Goal: Transaction & Acquisition: Subscribe to service/newsletter

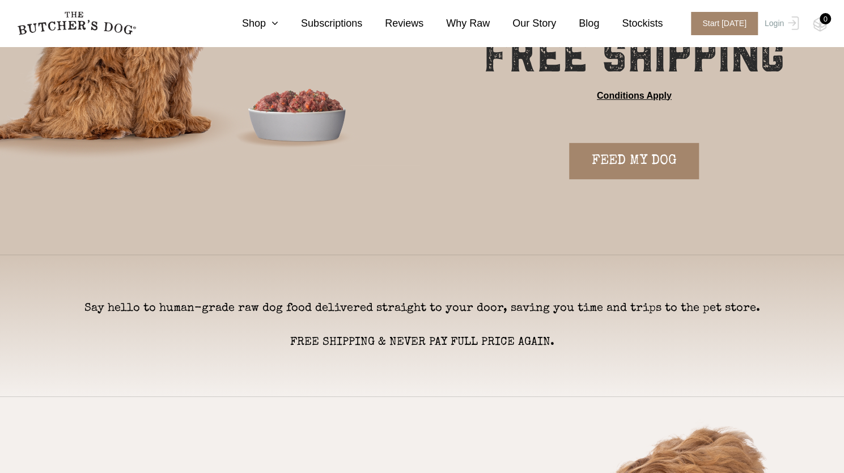
scroll to position [227, 0]
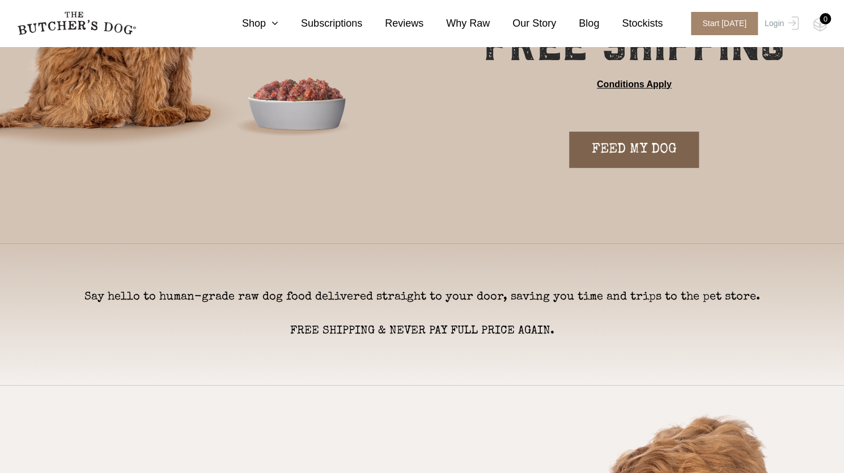
click at [626, 148] on link "FEED MY DOG" at bounding box center [634, 150] width 130 height 36
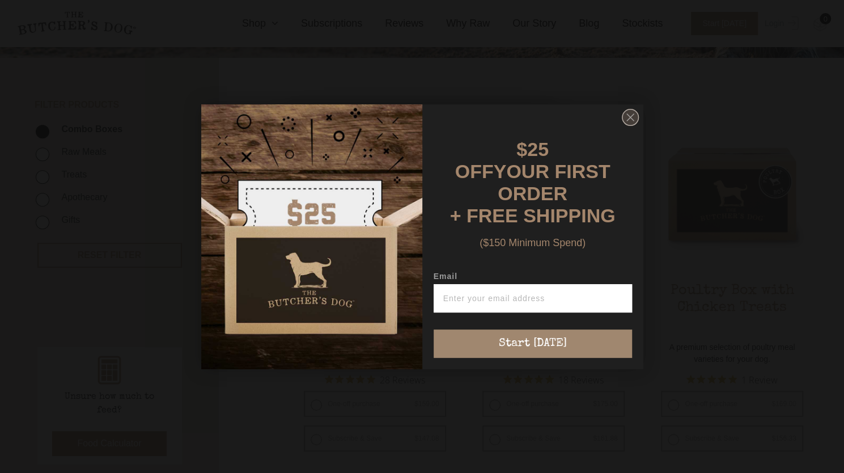
click at [633, 118] on icon "Close dialog" at bounding box center [630, 117] width 7 height 7
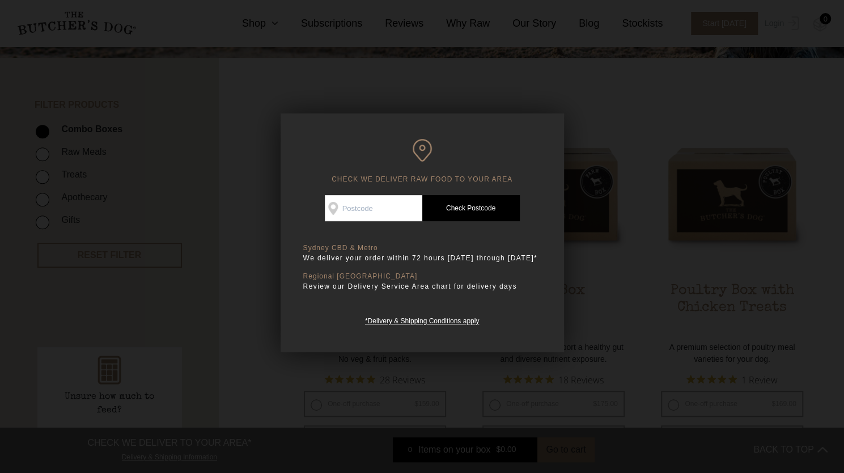
click at [370, 204] on input "Check Availability At" at bounding box center [374, 208] width 98 height 26
type input "2093"
click at [481, 212] on link "Check Postcode" at bounding box center [472, 208] width 98 height 26
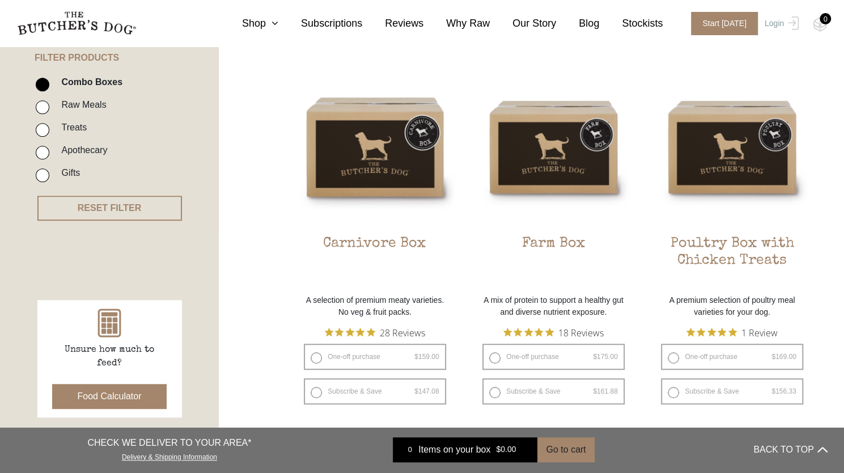
scroll to position [284, 0]
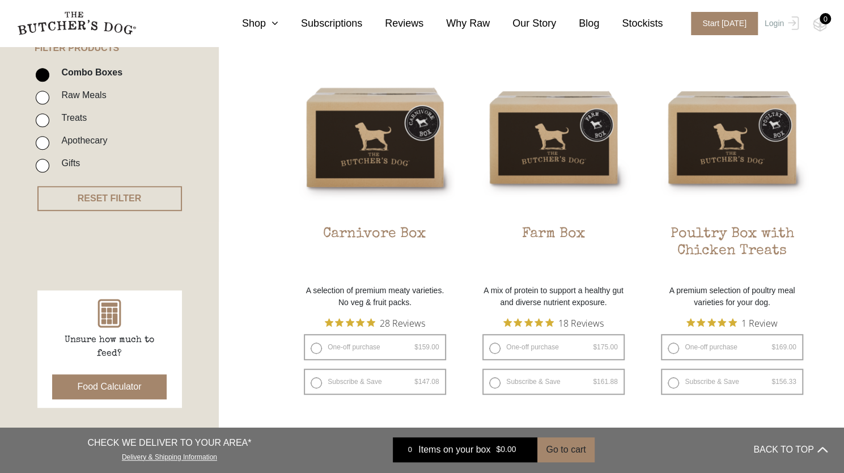
click at [128, 389] on button "Food Calculator" at bounding box center [109, 386] width 115 height 25
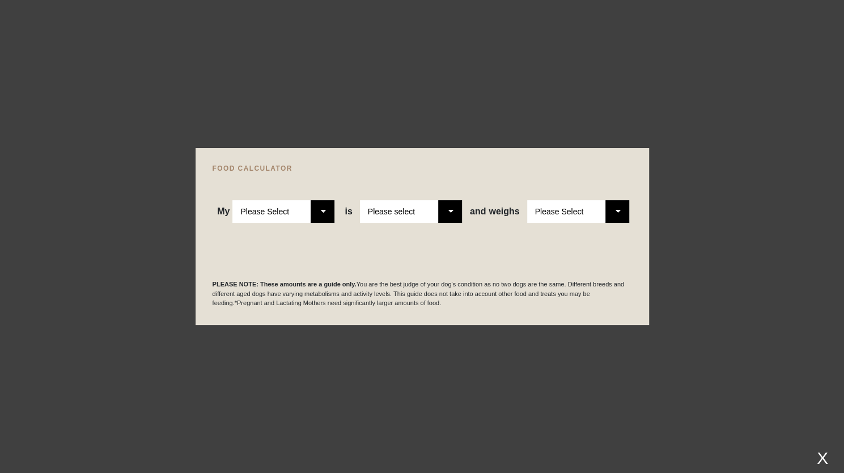
click at [327, 205] on select "Please Select Adult Dog Puppy" at bounding box center [284, 211] width 102 height 23
select select "puppy"
click at [233, 200] on select "Please Select Adult Dog Puppy" at bounding box center [284, 211] width 102 height 23
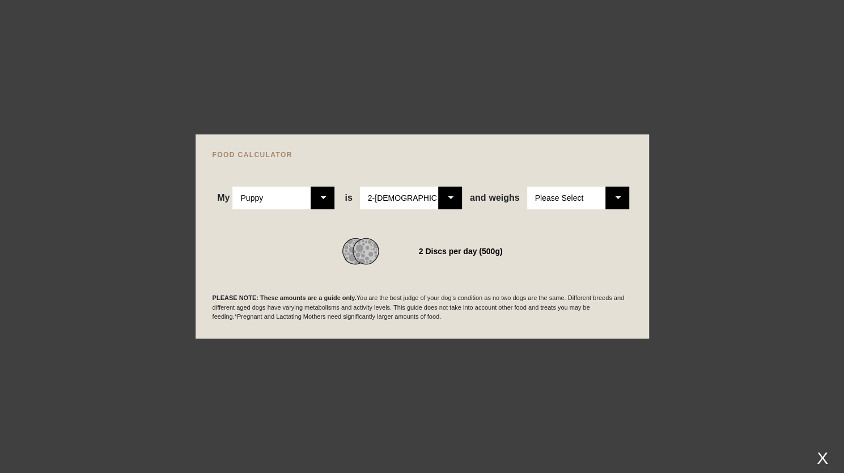
click at [445, 195] on select "Please Select 2-4 months old 4-5 months old 6-8 months old 8-12 months old" at bounding box center [411, 198] width 102 height 23
select select "12"
click at [361, 187] on select "Please Select 2-4 months old 4-5 months old 6-8 months old 8-12 months old" at bounding box center [411, 198] width 102 height 23
click at [622, 197] on select "Please Select 1kg 2kg 3kg 4kg 5kg 6kg 7kg 8kg 9kg 10kg 11kg 12kg 13kg 14kg 15kg…" at bounding box center [578, 198] width 102 height 23
click at [527, 187] on select "Please Select 1kg 2kg 3kg 4kg 5kg 6kg 7kg 8kg 9kg 10kg 11kg 12kg 13kg 14kg 15kg…" at bounding box center [578, 198] width 102 height 23
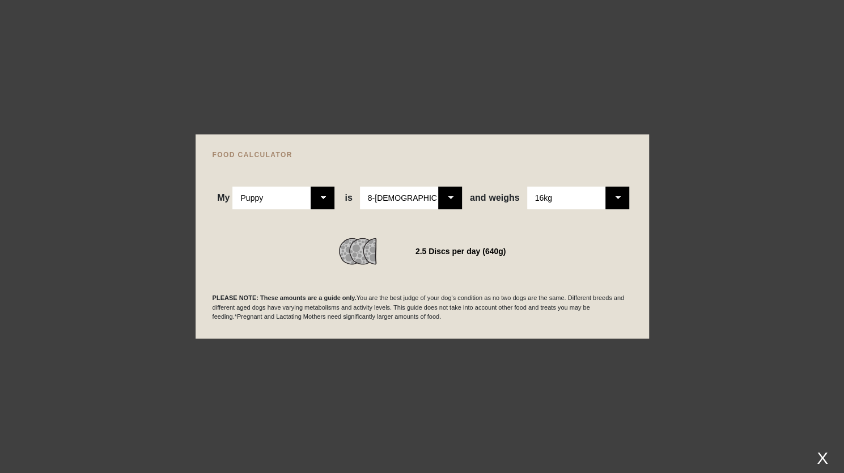
scroll to position [397, 0]
drag, startPoint x: 619, startPoint y: 198, endPoint x: 617, endPoint y: 209, distance: 10.3
click at [619, 198] on select "Please Select 1kg 2kg 3kg 4kg 5kg 6kg 7kg 8kg 9kg 10kg 11kg 12kg 13kg 14kg 15kg…" at bounding box center [578, 198] width 102 height 23
select select "17"
click at [527, 187] on select "Please Select 1kg 2kg 3kg 4kg 5kg 6kg 7kg 8kg 9kg 10kg 11kg 12kg 13kg 14kg 15kg…" at bounding box center [578, 198] width 102 height 23
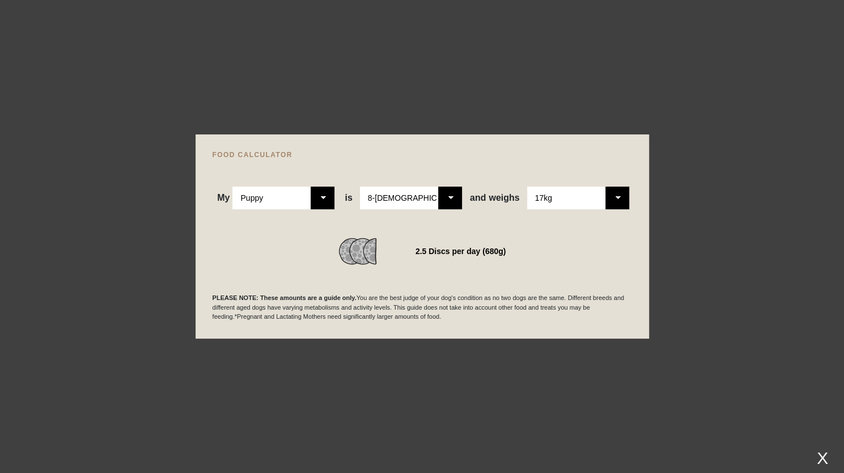
click at [458, 199] on select "Please Select 2-4 months old 4-5 months old 6-8 months old 8-12 months old" at bounding box center [411, 198] width 102 height 23
click at [361, 187] on select "Please Select 2-4 months old 4-5 months old 6-8 months old 8-12 months old" at bounding box center [411, 198] width 102 height 23
click at [462, 195] on select "Please Select 2-4 months old 4-5 months old 6-8 months old 8-12 months old" at bounding box center [411, 198] width 102 height 23
select select "12"
click at [361, 187] on select "Please Select 2-4 months old 4-5 months old 6-8 months old 8-12 months old" at bounding box center [411, 198] width 102 height 23
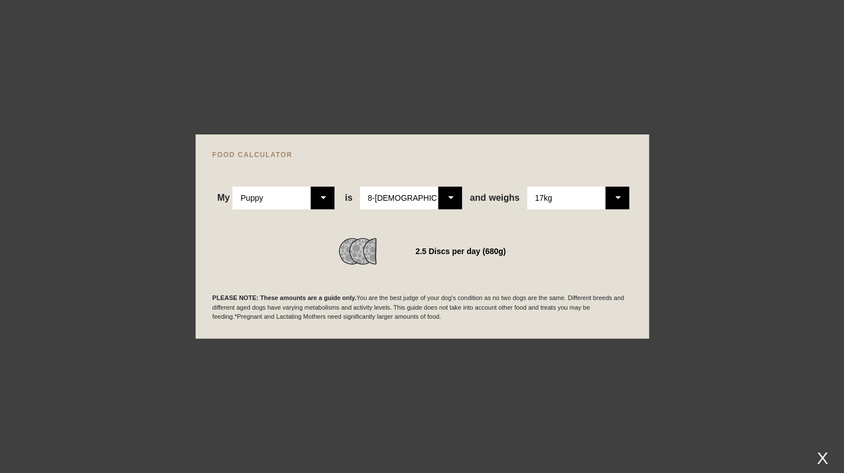
click at [620, 196] on select "Please Select 1kg 2kg 3kg 4kg 5kg 6kg 7kg 8kg 9kg 10kg 11kg 12kg 13kg 14kg 15kg…" at bounding box center [578, 198] width 102 height 23
select select "16"
click at [527, 187] on select "Please Select 1kg 2kg 3kg 4kg 5kg 6kg 7kg 8kg 9kg 10kg 11kg 12kg 13kg 14kg 15kg…" at bounding box center [578, 198] width 102 height 23
click at [723, 303] on div at bounding box center [422, 236] width 844 height 473
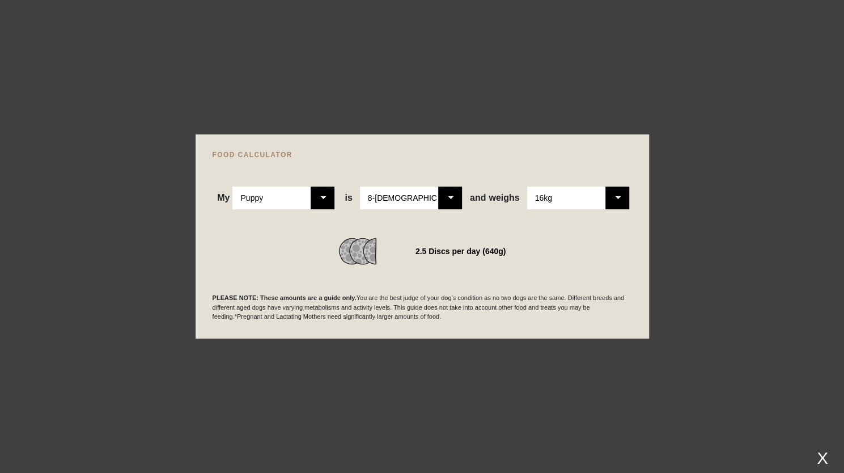
click at [725, 370] on div at bounding box center [422, 236] width 844 height 473
click at [742, 345] on div at bounding box center [422, 236] width 844 height 473
click at [827, 454] on div "X" at bounding box center [823, 458] width 20 height 19
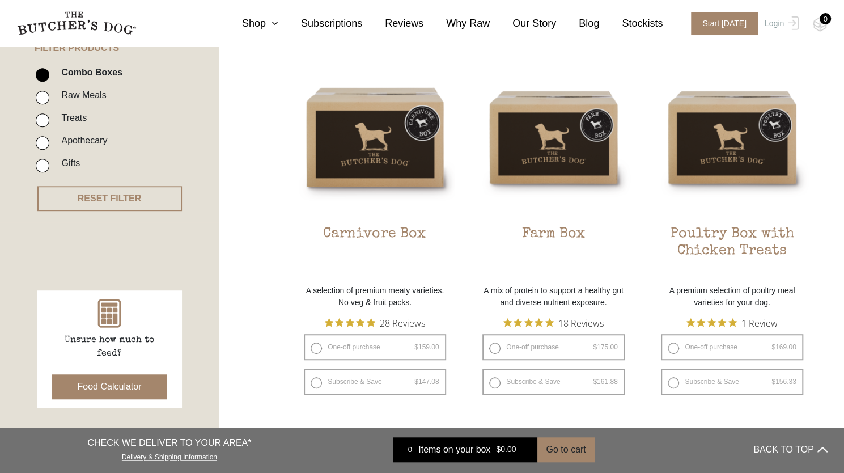
scroll to position [170, 0]
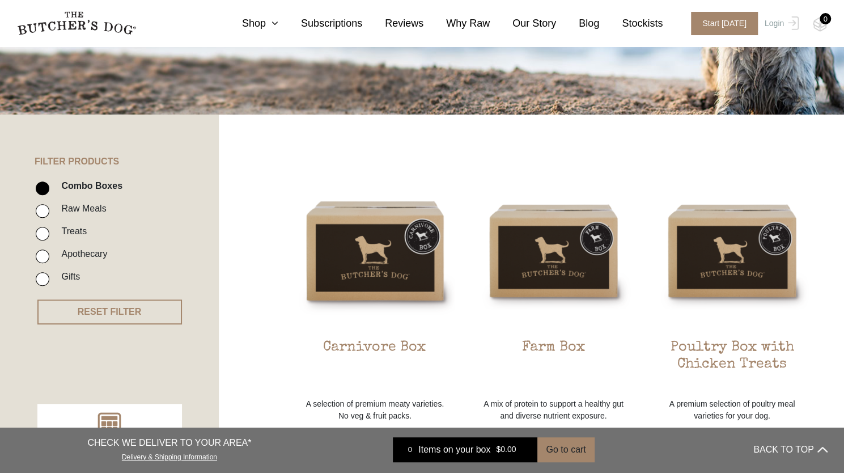
click at [43, 205] on input "Raw Meals" at bounding box center [43, 211] width 14 height 14
checkbox input "true"
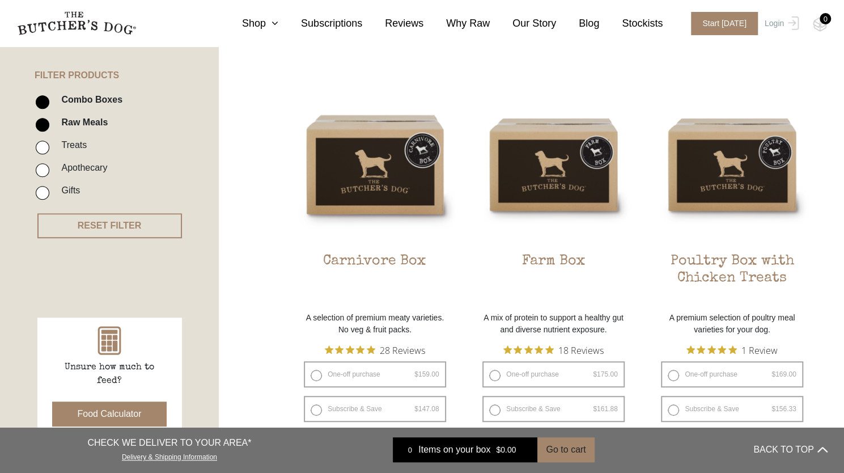
click at [40, 103] on input "Combo Boxes" at bounding box center [43, 102] width 14 height 14
checkbox input "false"
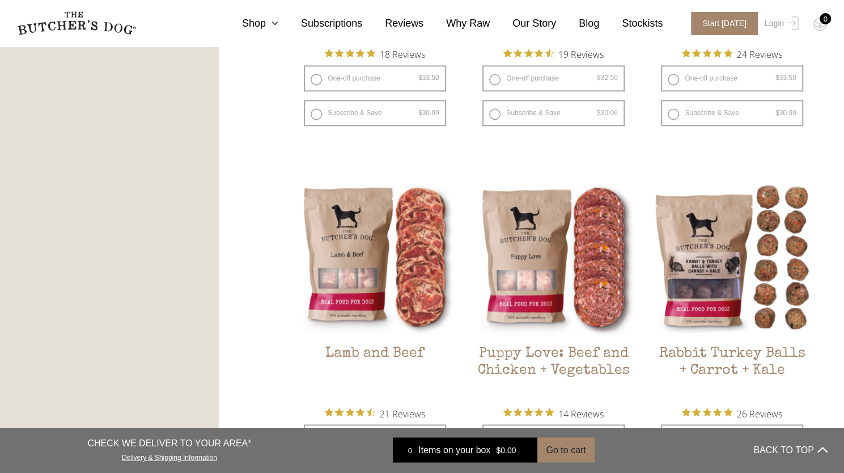
scroll to position [937, 0]
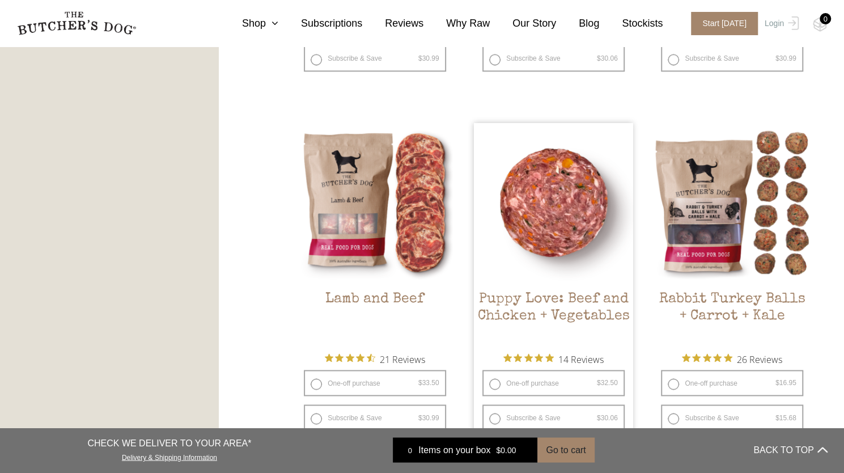
click at [514, 218] on img at bounding box center [553, 202] width 159 height 159
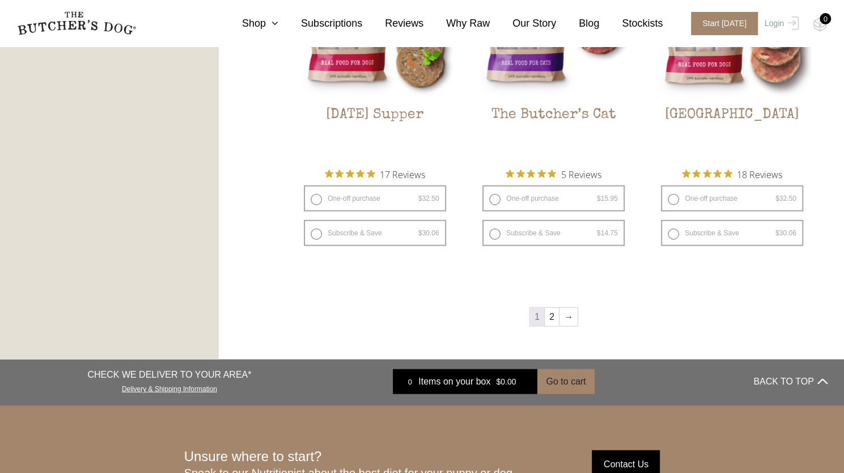
scroll to position [1504, 0]
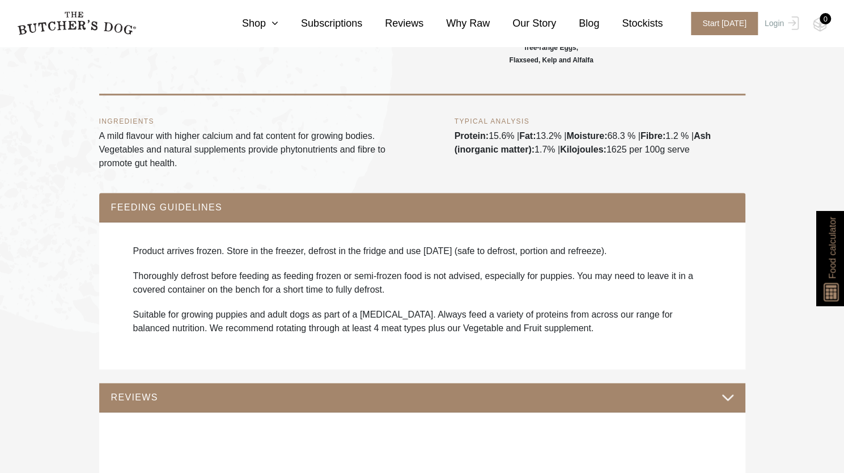
scroll to position [681, 0]
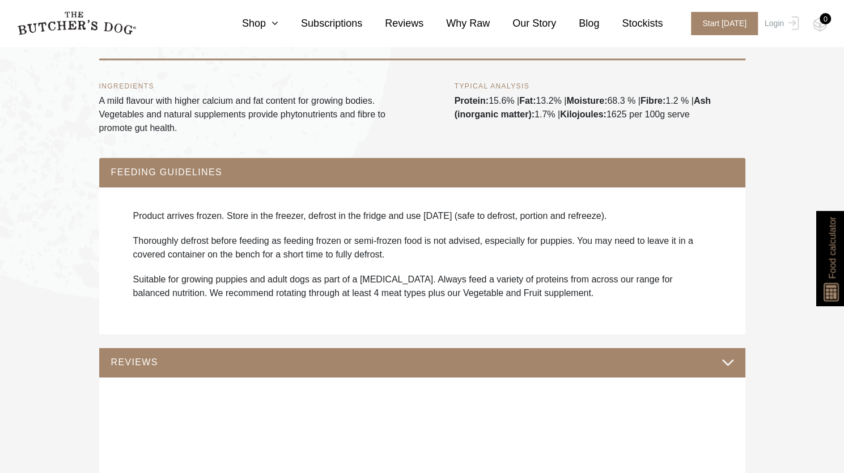
click at [415, 243] on p "Thoroughly defrost before feeding as feeding frozen or semi-frozen food is not …" at bounding box center [422, 247] width 578 height 27
drag, startPoint x: 211, startPoint y: 234, endPoint x: 342, endPoint y: 243, distance: 131.3
click at [342, 243] on p "Thoroughly defrost before feeding as feeding frozen or semi-frozen food is not …" at bounding box center [422, 247] width 578 height 27
click at [421, 239] on p "Thoroughly defrost before feeding as feeding frozen or semi-frozen food is not …" at bounding box center [422, 247] width 578 height 27
click at [519, 248] on p "Thoroughly defrost before feeding as feeding frozen or semi-frozen food is not …" at bounding box center [422, 247] width 578 height 27
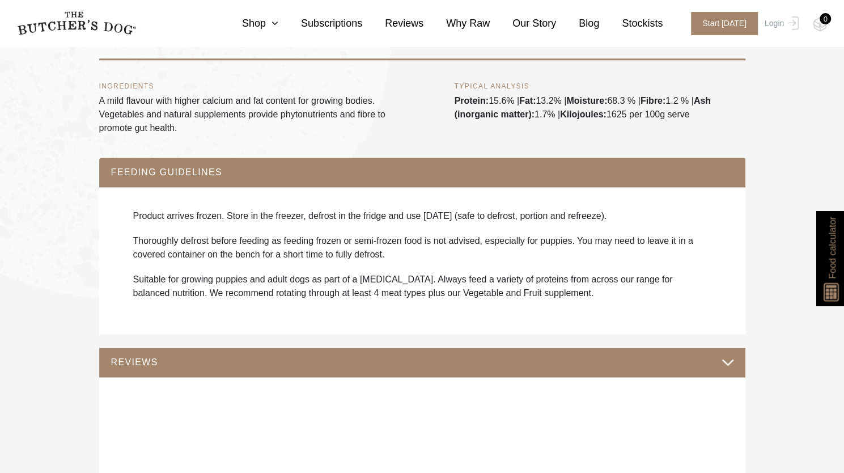
click at [565, 278] on p "Suitable for growing puppies and adult dogs as part of a raw diet. Always feed …" at bounding box center [422, 286] width 578 height 27
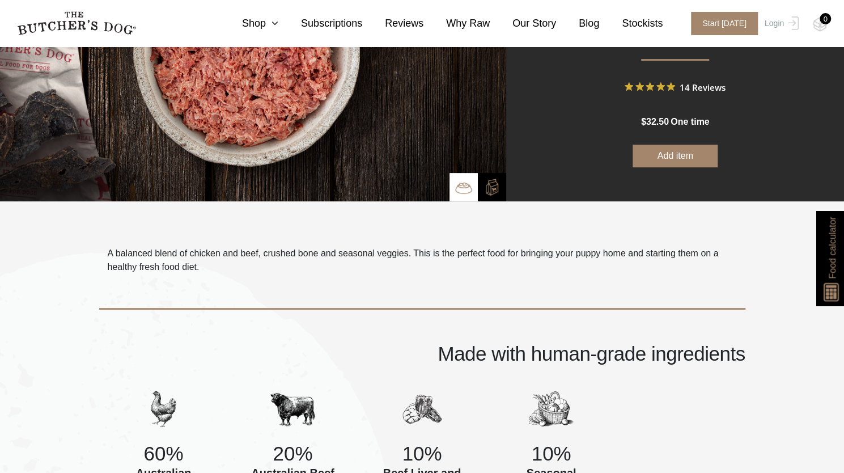
scroll to position [0, 0]
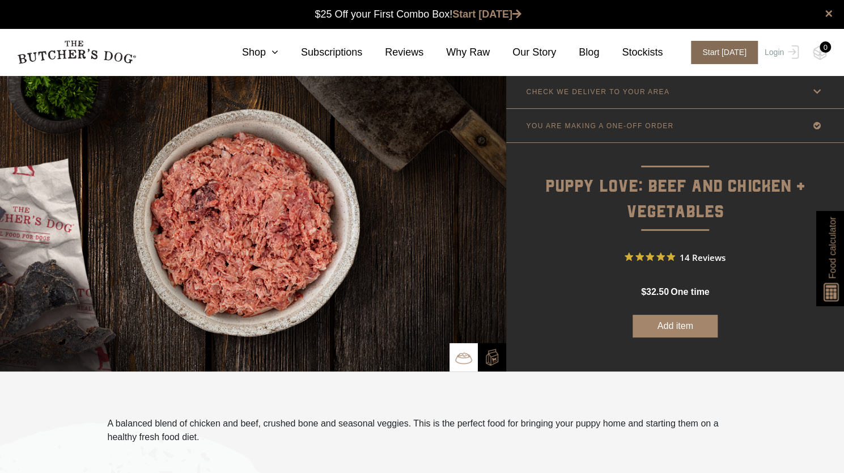
click at [728, 45] on span "Start [DATE]" at bounding box center [724, 52] width 67 height 23
